Goal: Find contact information: Find contact information

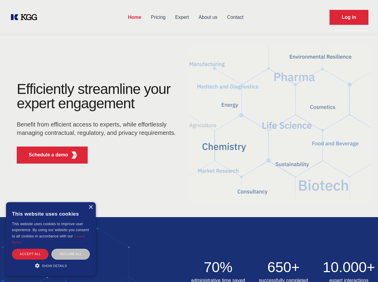
click at [189, 141] on div "Efficiently streamline your expert engagement Benefit from efficient access to …" at bounding box center [98, 125] width 182 height 86
click at [45, 155] on p "Schedule a demo" at bounding box center [48, 154] width 39 height 7
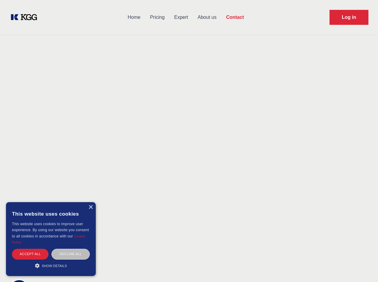
click at [90, 207] on div "× This website uses cookies This website uses cookies to improve user experienc…" at bounding box center [51, 239] width 90 height 74
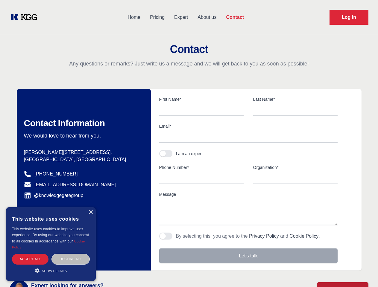
click at [30, 254] on div "Accept all" at bounding box center [30, 259] width 37 height 10
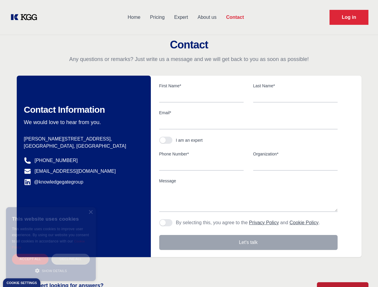
click at [71, 254] on div "Decline all" at bounding box center [70, 259] width 38 height 10
click at [51, 266] on main "Contact Any questions or remarks? Just write us a message and we will get back …" at bounding box center [189, 155] width 378 height 311
